Goal: Transaction & Acquisition: Purchase product/service

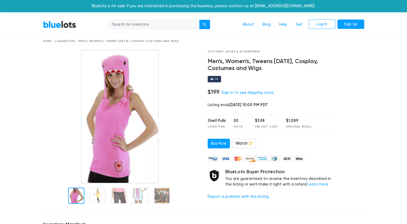
click at [56, 25] on link "BlueLots" at bounding box center [59, 25] width 33 height 8
click at [138, 24] on input "search" at bounding box center [154, 25] width 91 height 10
type input "games"
click at [199, 20] on button "submit" at bounding box center [204, 25] width 11 height 10
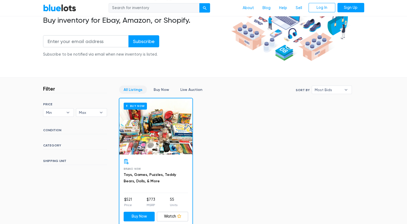
scroll to position [84, 0]
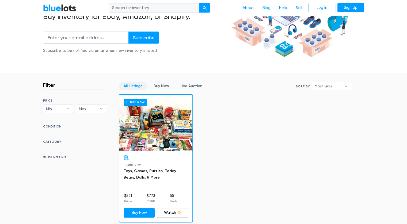
click at [151, 131] on div "Buy Now" at bounding box center [155, 123] width 73 height 56
